Goal: Information Seeking & Learning: Learn about a topic

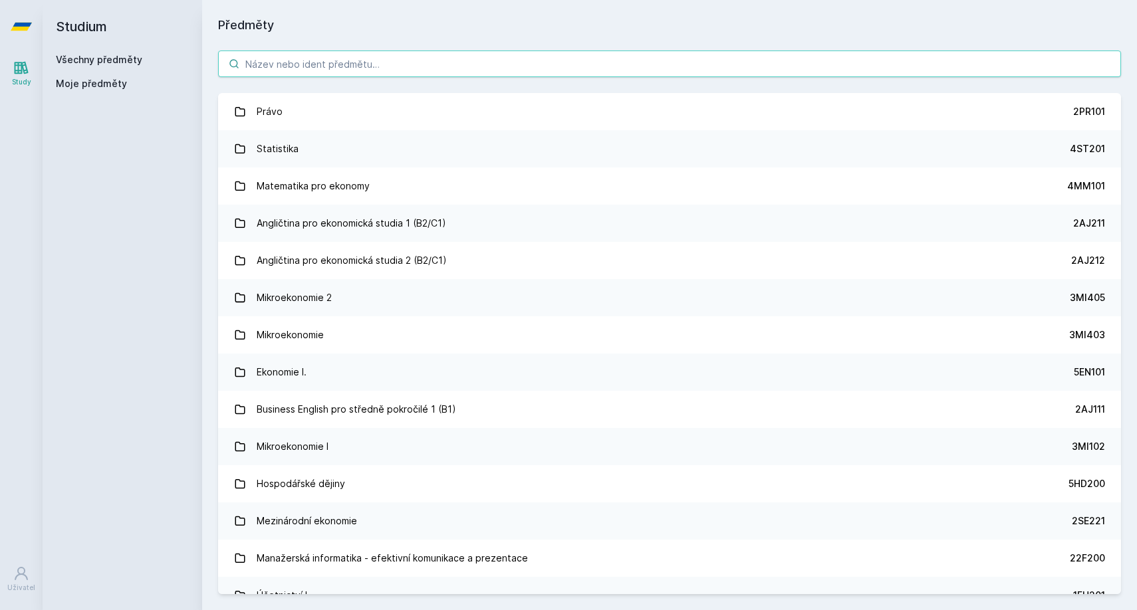
click at [477, 68] on input "search" at bounding box center [669, 64] width 903 height 27
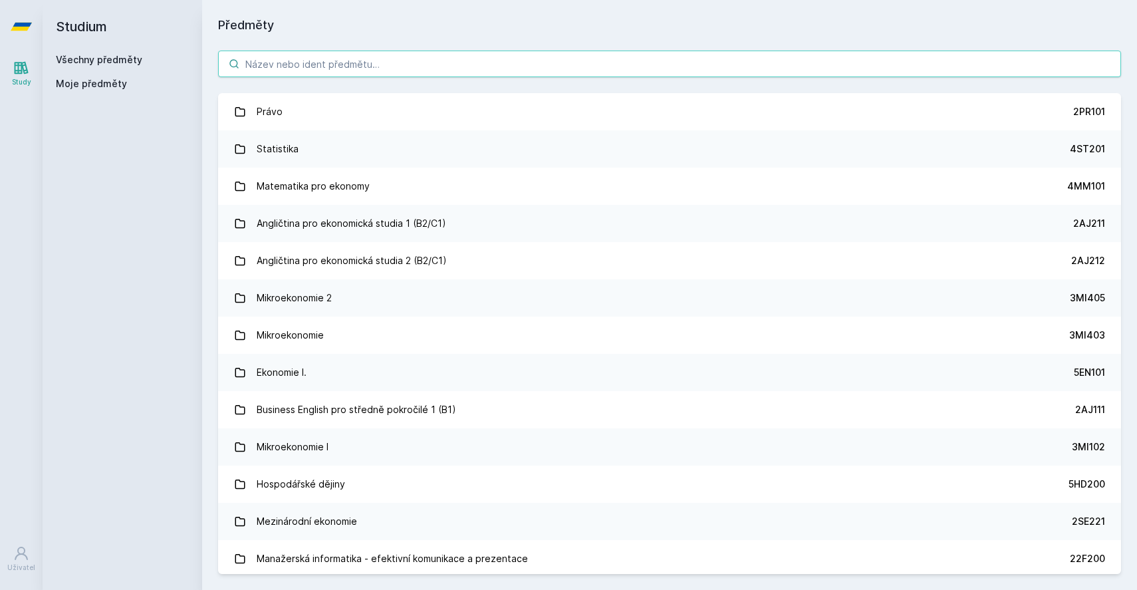
click at [447, 74] on input "search" at bounding box center [669, 64] width 903 height 27
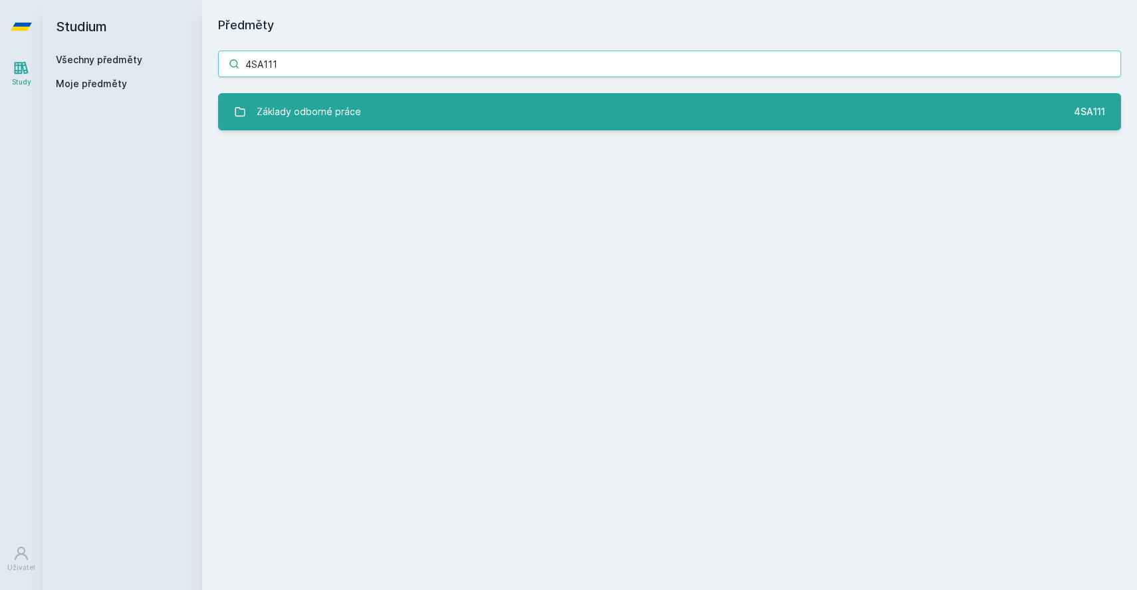
type input "4SA111"
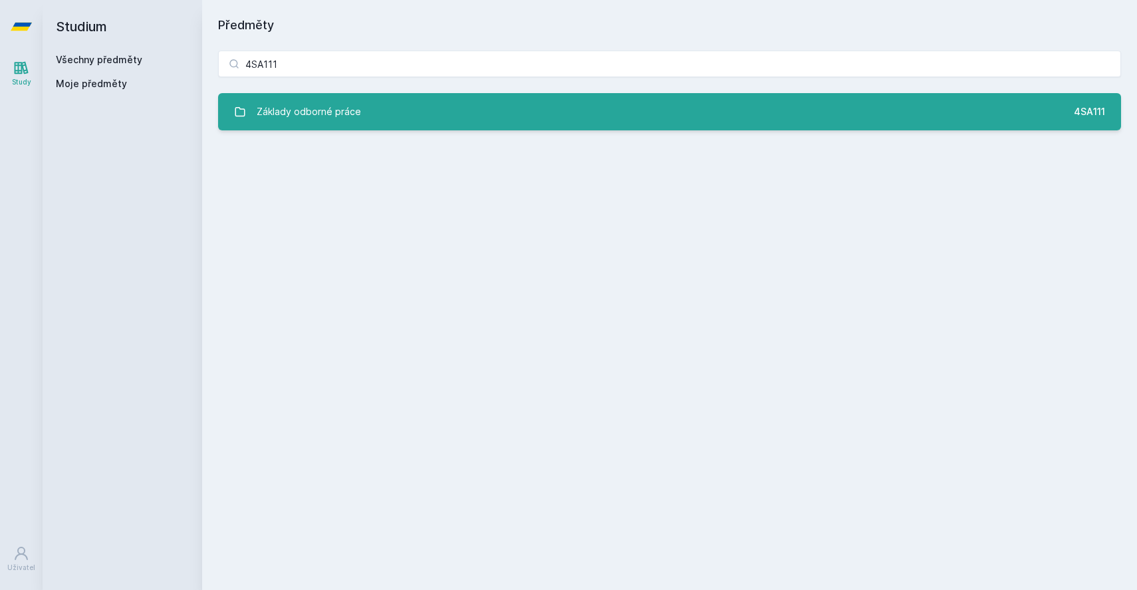
click at [438, 121] on link "Základy odborné práce 4SA111" at bounding box center [669, 111] width 903 height 37
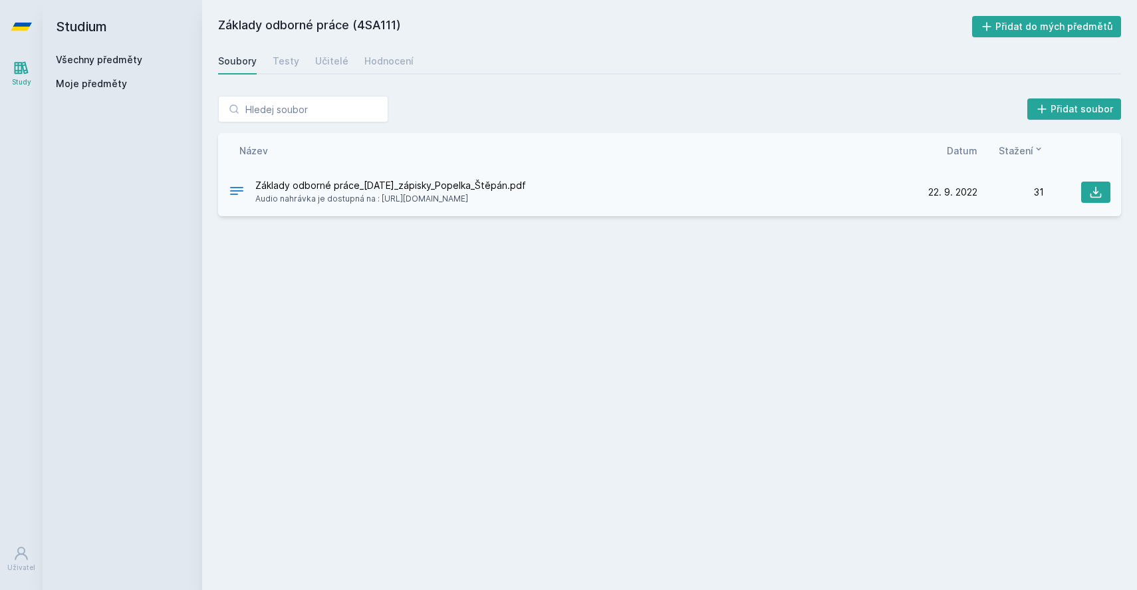
click at [526, 199] on span "Audio nahrávka je dostupná na : [URL][DOMAIN_NAME]" at bounding box center [390, 198] width 271 height 13
click at [538, 217] on div "Přidat soubor Řazení: Název Datum Stažení Název Datum Stažení Základy odborné…" at bounding box center [669, 156] width 935 height 152
click at [284, 57] on div "Testy" at bounding box center [286, 61] width 27 height 13
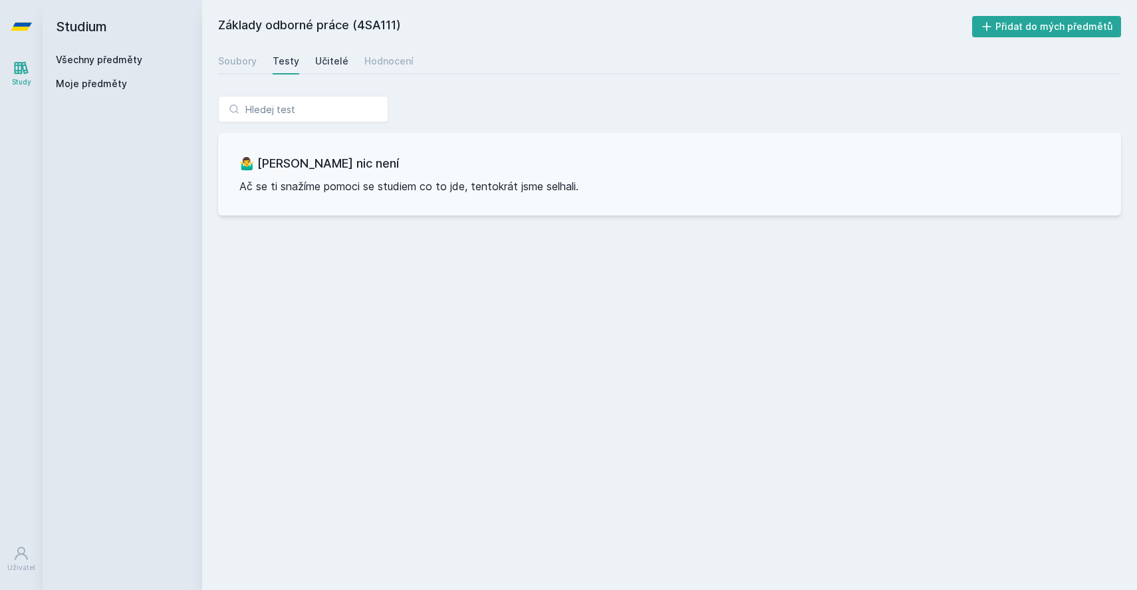
click at [317, 64] on div "Učitelé" at bounding box center [331, 61] width 33 height 13
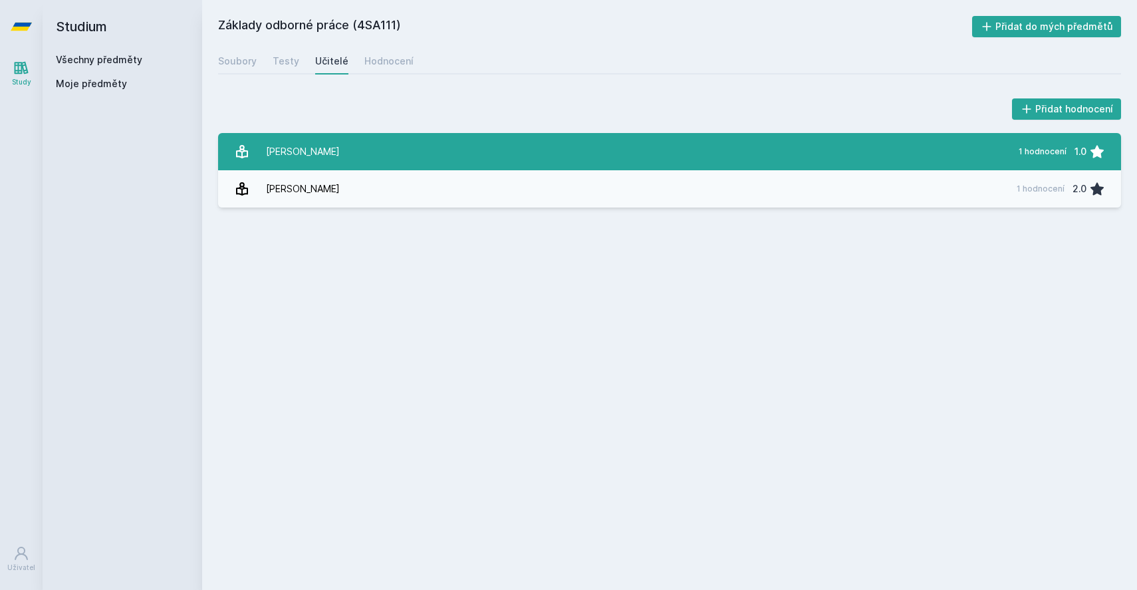
click at [688, 133] on link "[PERSON_NAME] 1 hodnocení 1.0" at bounding box center [669, 151] width 903 height 37
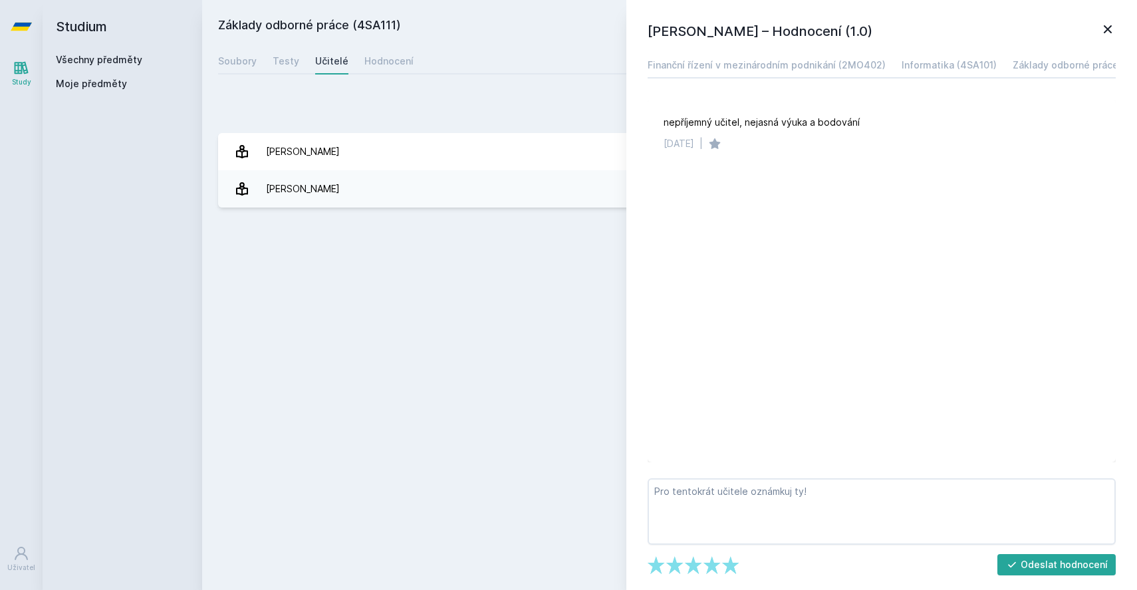
click at [525, 98] on div "Přidat hodnocení" at bounding box center [669, 109] width 903 height 27
click at [405, 116] on div "Přidat hodnocení" at bounding box center [669, 109] width 903 height 27
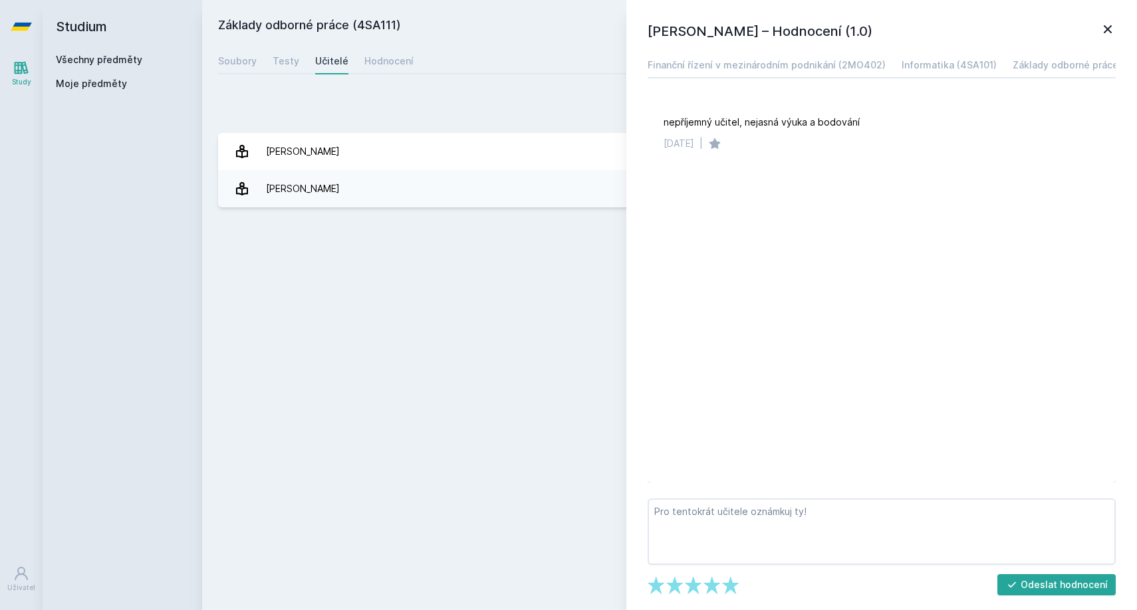
click at [1114, 19] on div "[PERSON_NAME] – Hodnocení (1.0) Finanční řízení v mezinárodním podnikání (2MO40…" at bounding box center [881, 305] width 511 height 610
click at [1111, 20] on div "[PERSON_NAME] – Hodnocení (1.0) Finanční řízení v mezinárodním podnikání (2MO40…" at bounding box center [881, 305] width 511 height 610
click at [1111, 30] on icon at bounding box center [1108, 29] width 16 height 16
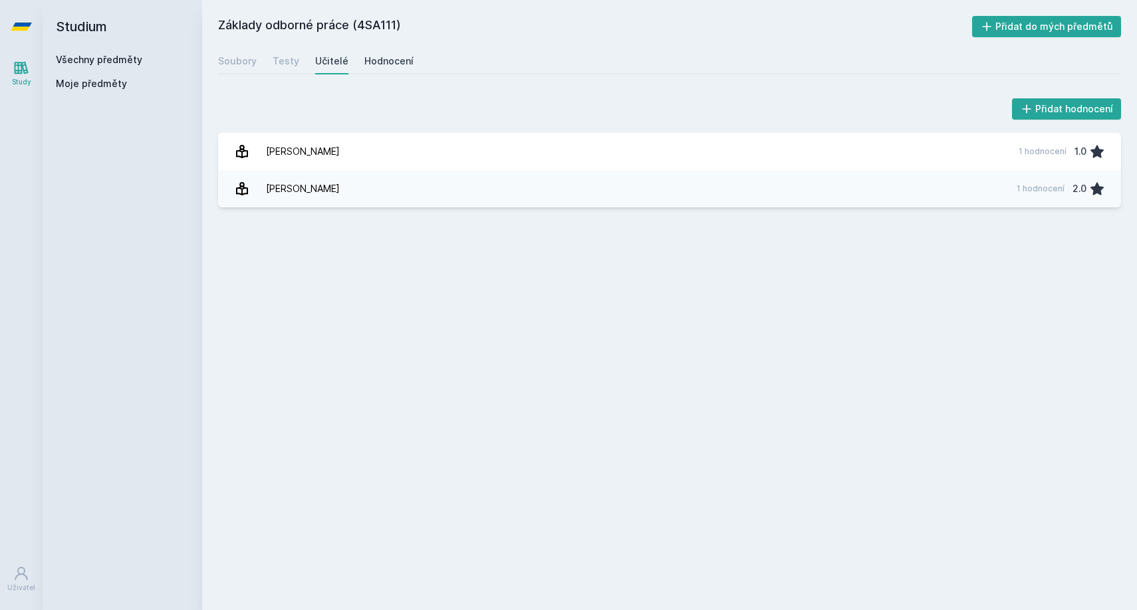
click at [390, 67] on link "Hodnocení" at bounding box center [388, 61] width 49 height 27
